Goal: Information Seeking & Learning: Check status

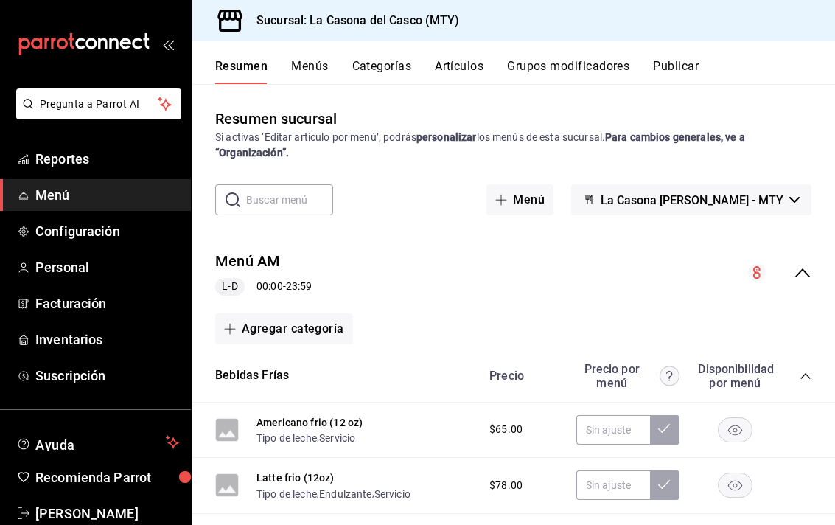
click at [318, 81] on button "Menús" at bounding box center [309, 71] width 37 height 25
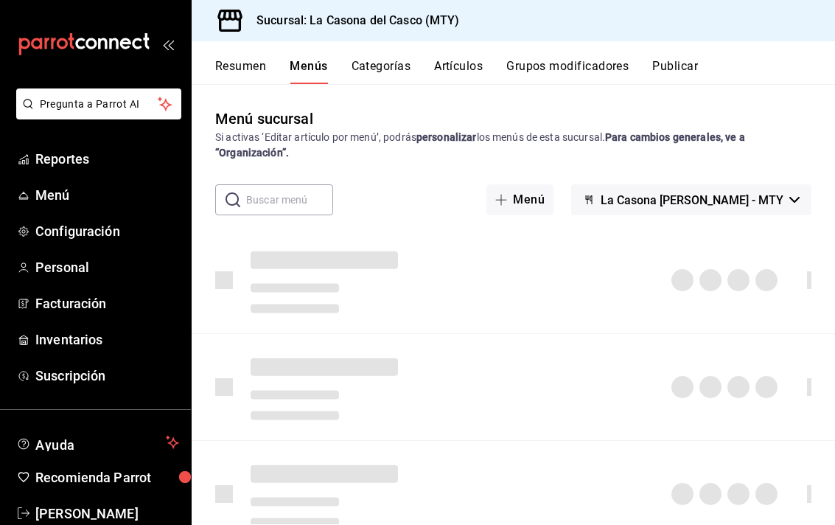
click at [250, 83] on button "Resumen" at bounding box center [240, 71] width 51 height 25
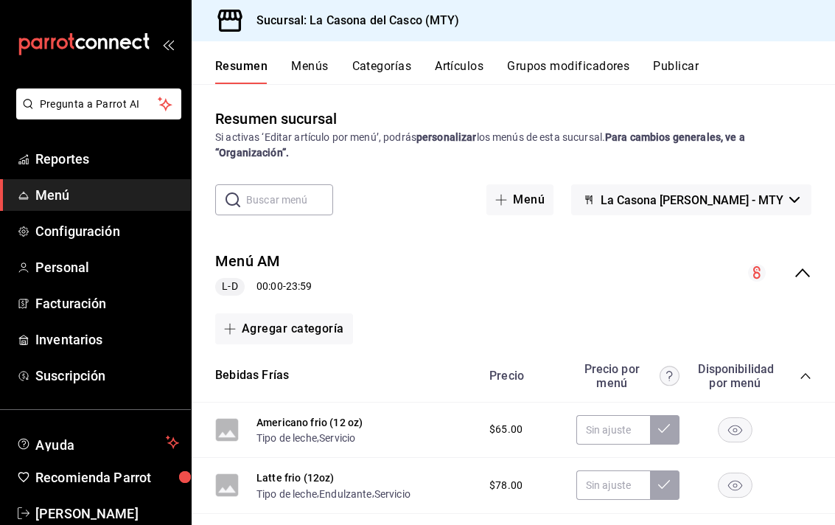
click at [153, 155] on span "Reportes" at bounding box center [107, 159] width 144 height 20
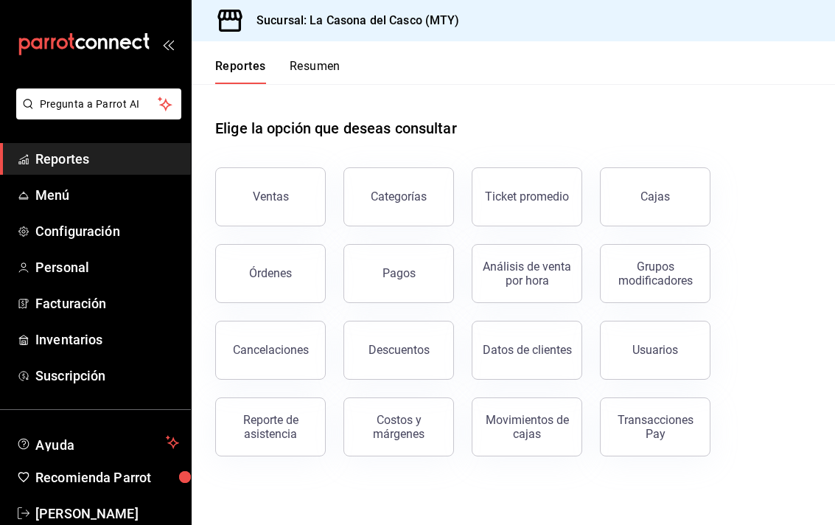
click at [317, 48] on div "Reportes Resumen" at bounding box center [266, 62] width 149 height 43
click at [320, 63] on button "Resumen" at bounding box center [315, 71] width 51 height 25
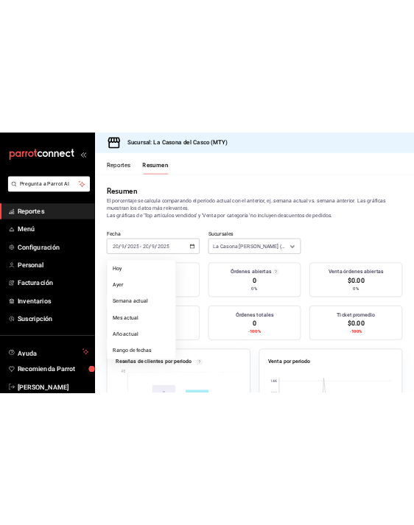
scroll to position [1, 0]
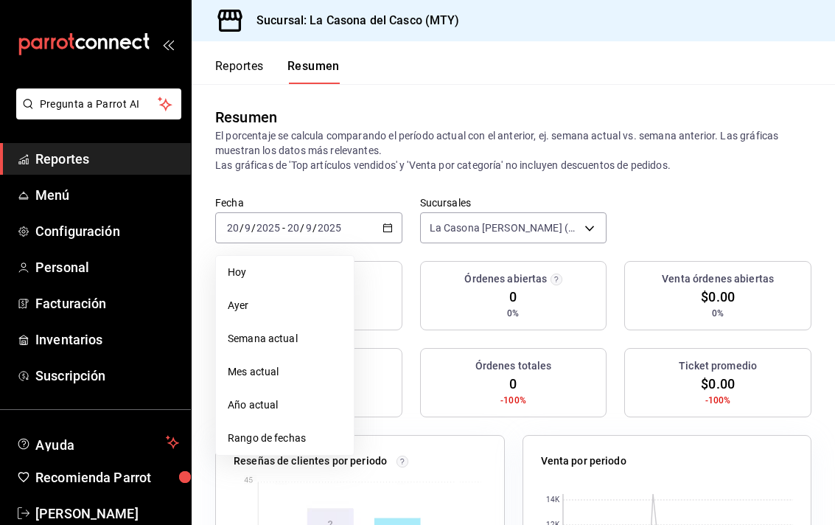
click at [313, 304] on span "Ayer" at bounding box center [285, 305] width 114 height 15
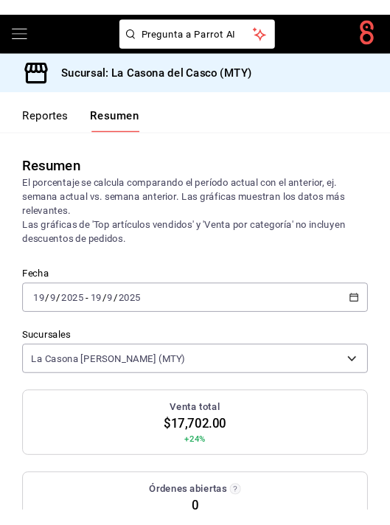
scroll to position [0, 0]
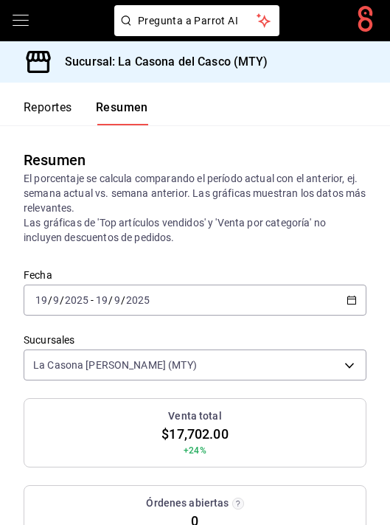
click at [38, 110] on button "Reportes" at bounding box center [48, 112] width 49 height 25
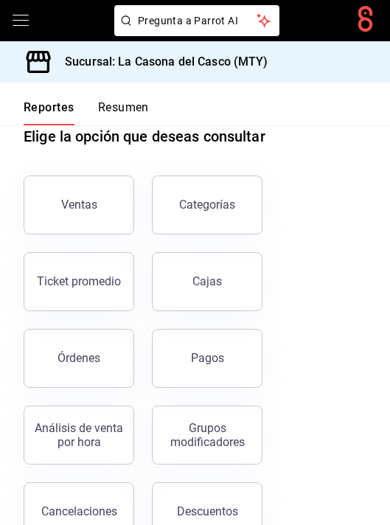
scroll to position [36, 0]
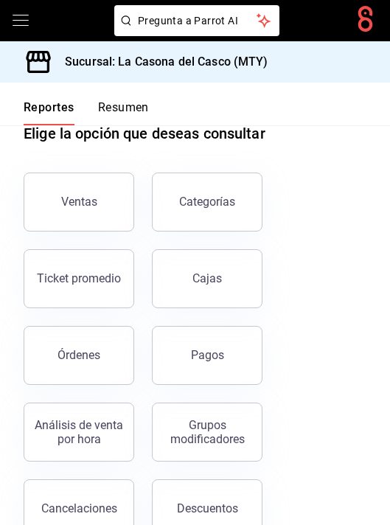
click at [57, 270] on button "Ticket promedio" at bounding box center [79, 278] width 111 height 59
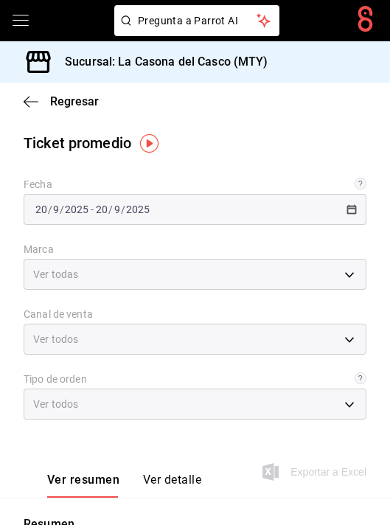
type input "7e4e7643-bc2c-442b-8a2a-9b04da6139a5"
type input "PARROT,UBER_EATS,RAPPI,DIDI_FOOD,ONLINE"
type input "37725a56-1572-4593-a8c9-f3487361729a,12c83e59-1750-49d3-bd42-14b7f767bf51,EXTER…"
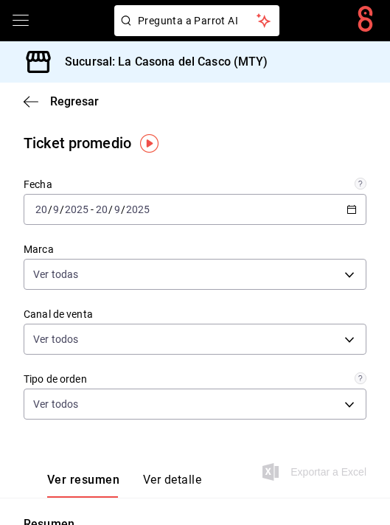
click at [34, 215] on div "[DATE] [DATE]" at bounding box center [61, 209] width 57 height 12
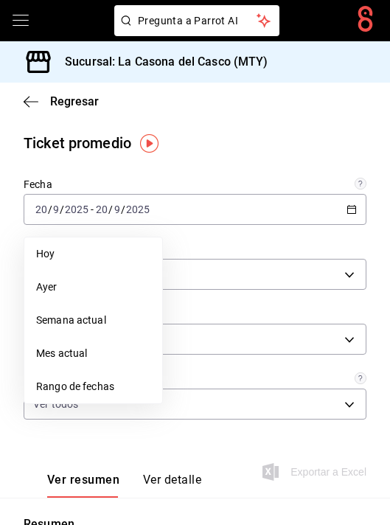
click at [46, 287] on span "Ayer" at bounding box center [93, 286] width 114 height 15
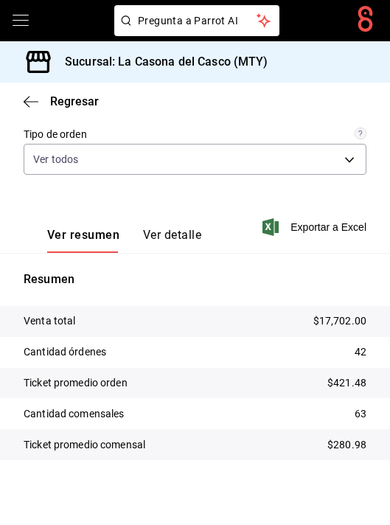
scroll to position [245, 0]
click at [26, 98] on icon "button" at bounding box center [31, 101] width 15 height 13
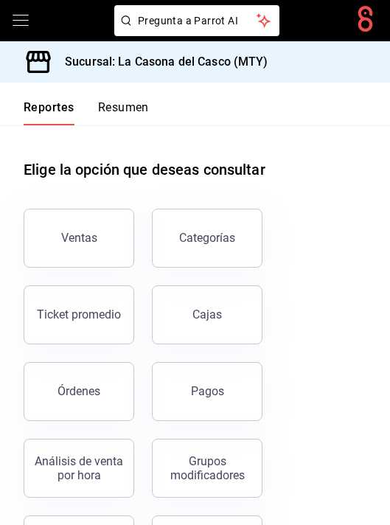
click at [116, 117] on button "Resumen" at bounding box center [123, 112] width 51 height 25
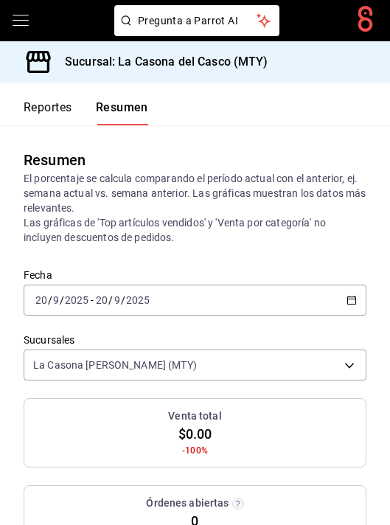
click at [64, 303] on input "2025" at bounding box center [76, 300] width 25 height 12
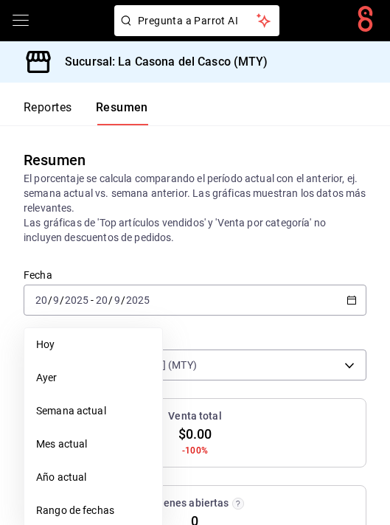
click at [63, 367] on li "Ayer" at bounding box center [93, 377] width 138 height 33
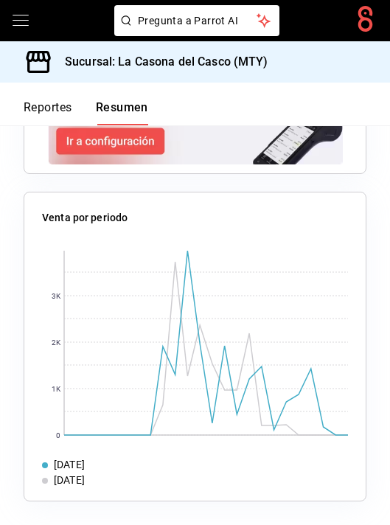
scroll to position [2037, 0]
click at [121, 315] on rect at bounding box center [206, 343] width 284 height 184
click at [175, 265] on rect at bounding box center [206, 343] width 284 height 184
click at [183, 266] on rect at bounding box center [206, 343] width 284 height 184
click at [198, 278] on rect at bounding box center [206, 343] width 284 height 184
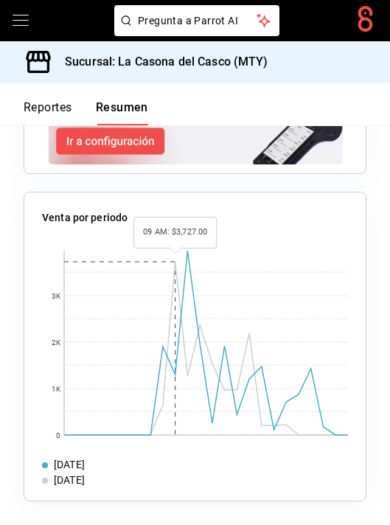
click at [208, 302] on rect at bounding box center [206, 343] width 284 height 184
click at [188, 256] on rect at bounding box center [206, 343] width 284 height 184
click at [273, 422] on rect at bounding box center [206, 343] width 284 height 184
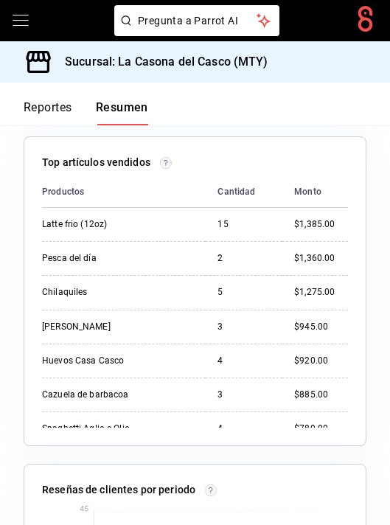
scroll to position [1435, 0]
